Goal: Information Seeking & Learning: Learn about a topic

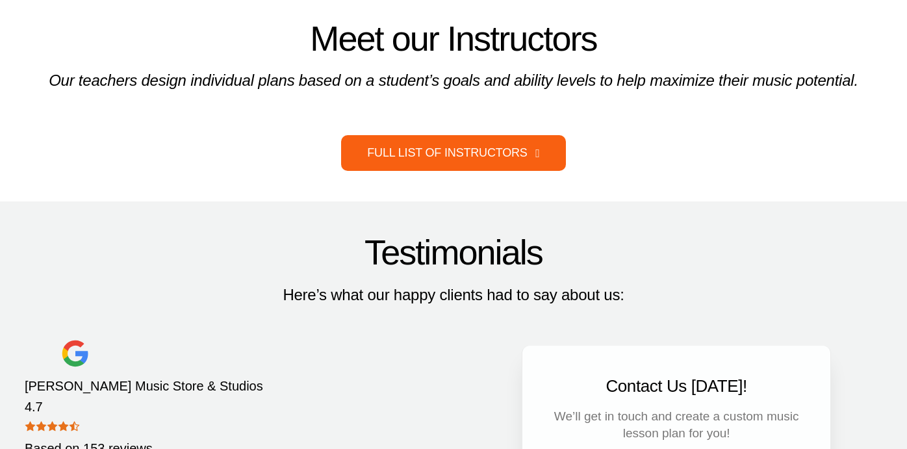
scroll to position [1304, 0]
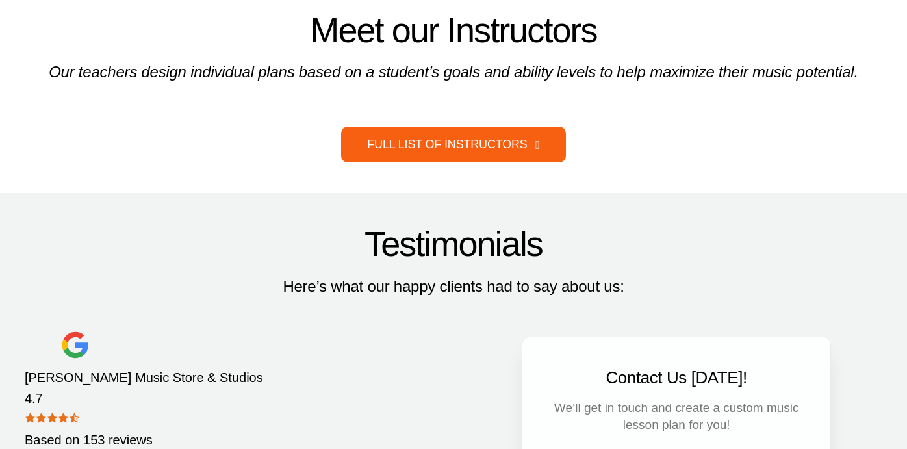
click at [508, 151] on span "Full List of Instructors" at bounding box center [447, 145] width 160 height 14
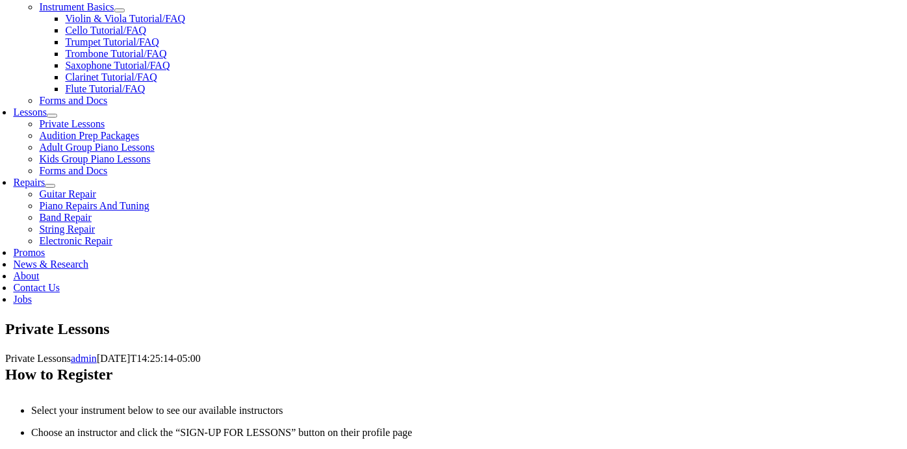
scroll to position [526, 0]
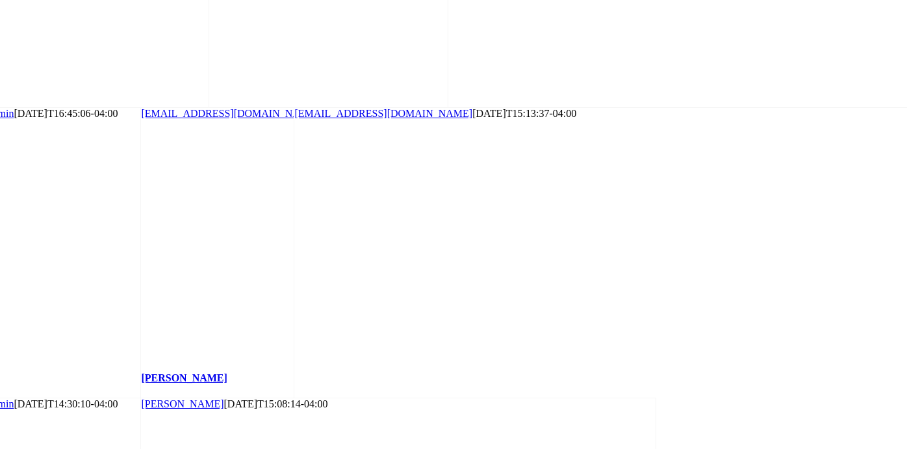
scroll to position [6049, 0]
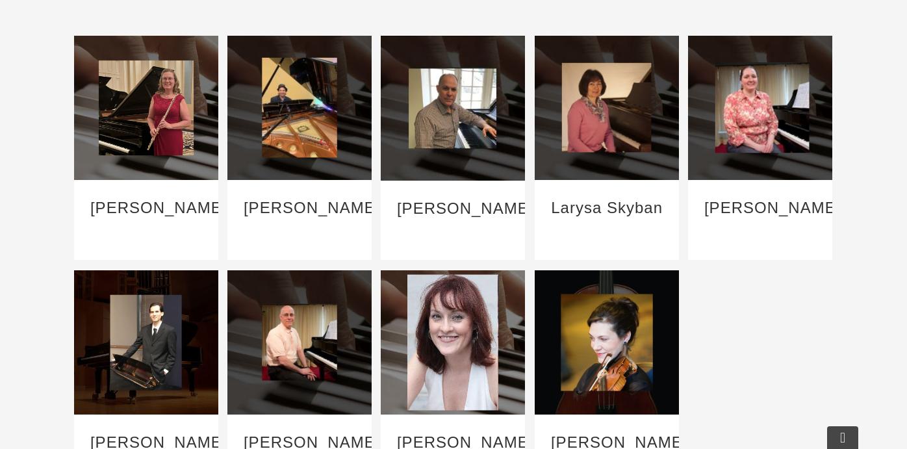
click at [756, 216] on link "Miriam Shingle" at bounding box center [772, 208] width 136 height 18
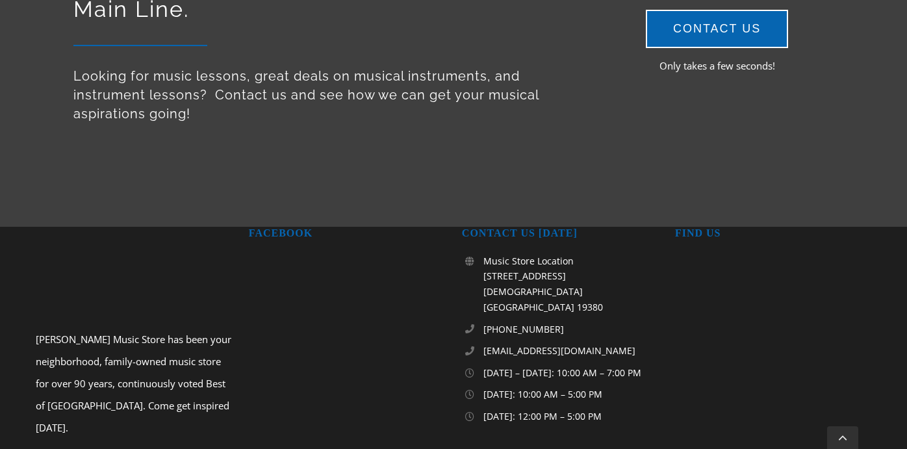
scroll to position [1220, 0]
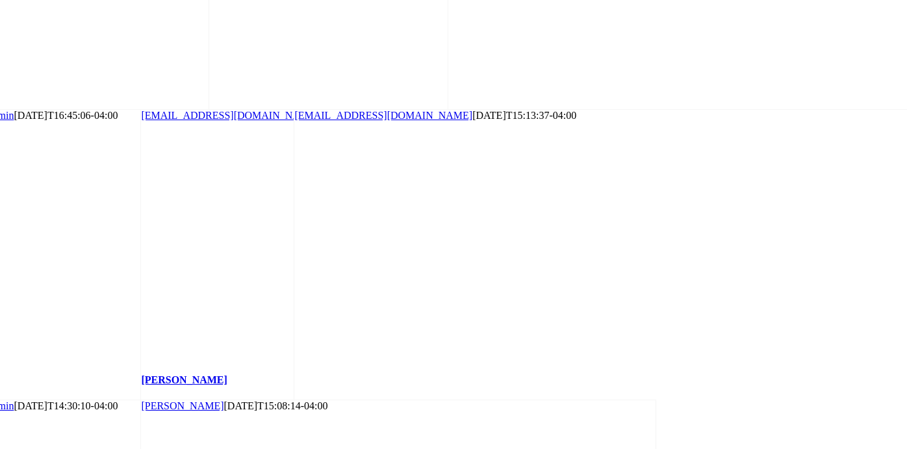
scroll to position [526, 0]
